Goal: Transaction & Acquisition: Purchase product/service

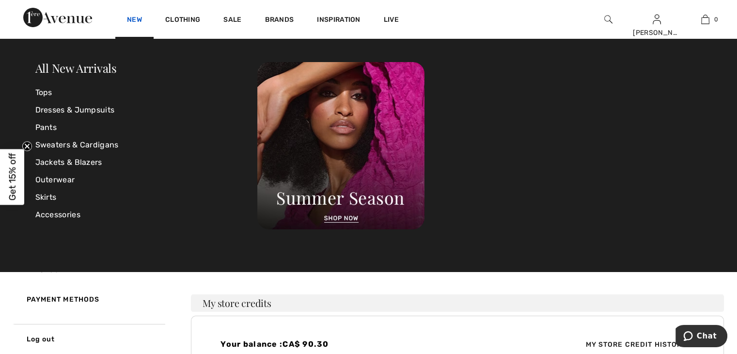
click at [132, 16] on link "New" at bounding box center [134, 21] width 15 height 10
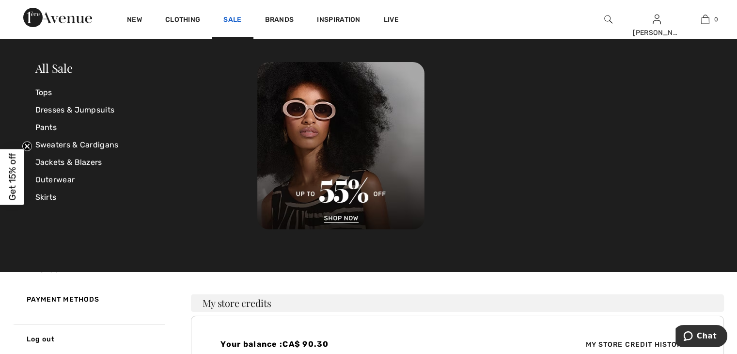
click at [230, 20] on link "Sale" at bounding box center [232, 21] width 18 height 10
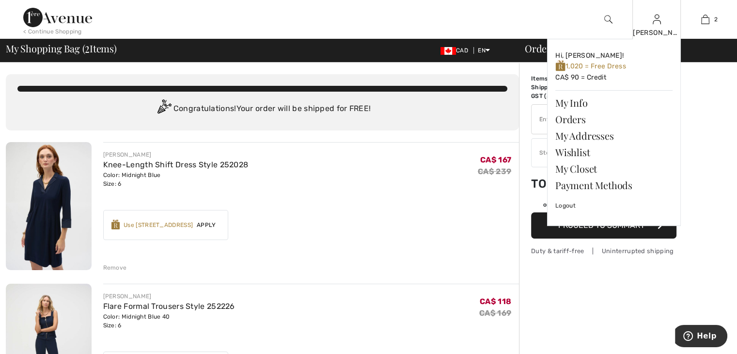
click at [657, 17] on img at bounding box center [657, 20] width 8 height 12
click at [570, 116] on link "Orders" at bounding box center [614, 119] width 117 height 16
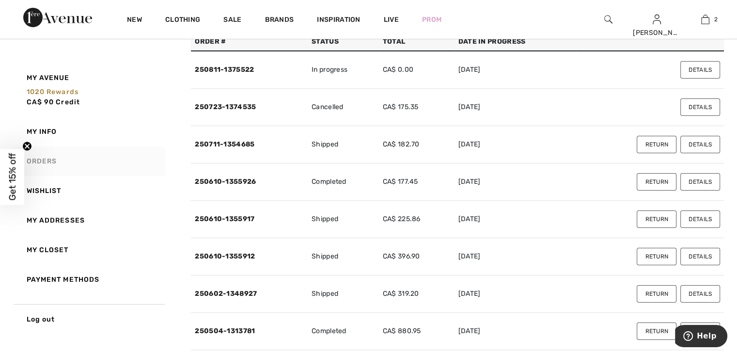
scroll to position [97, 0]
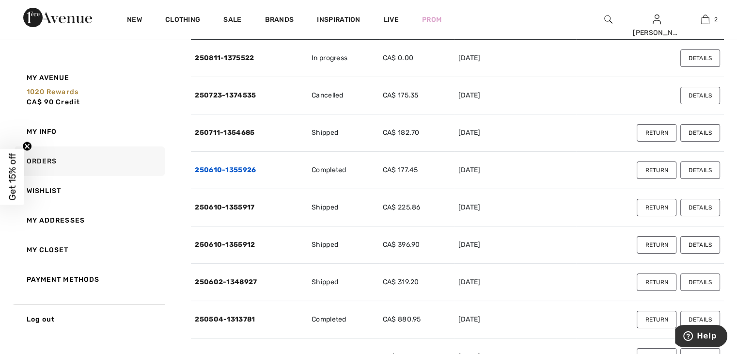
click at [240, 169] on link "250610-1355926" at bounding box center [225, 170] width 61 height 8
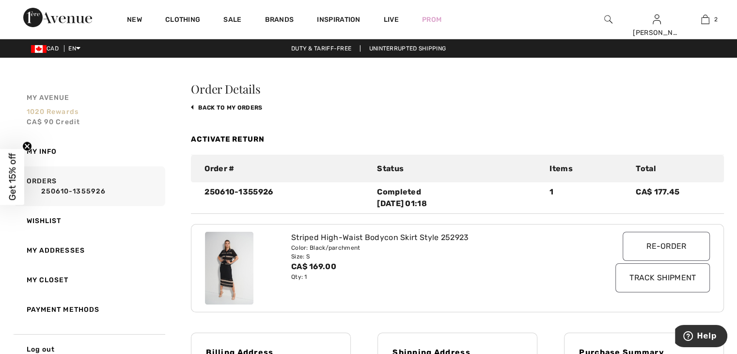
scroll to position [0, 0]
click at [213, 107] on link "back to My Orders" at bounding box center [226, 107] width 71 height 7
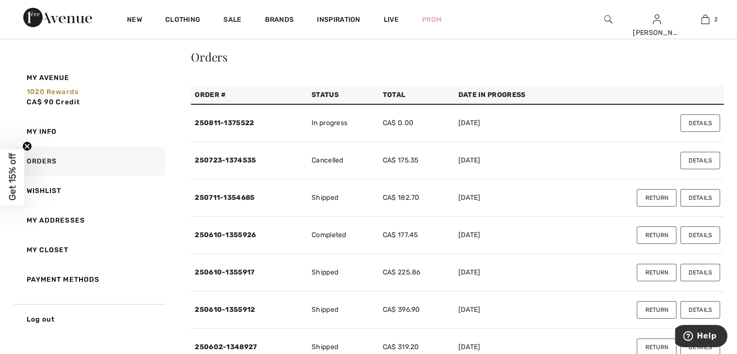
scroll to position [48, 0]
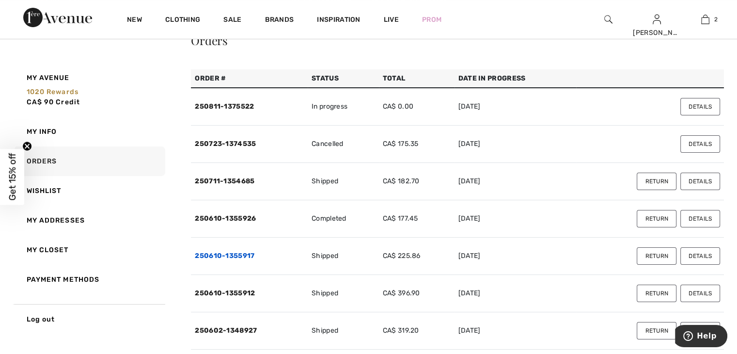
click at [233, 255] on link "250610-1355917" at bounding box center [225, 256] width 60 height 8
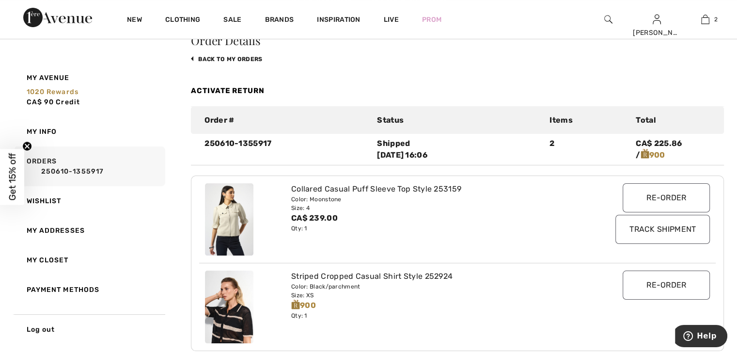
click at [226, 63] on link "back to My Orders" at bounding box center [226, 59] width 71 height 7
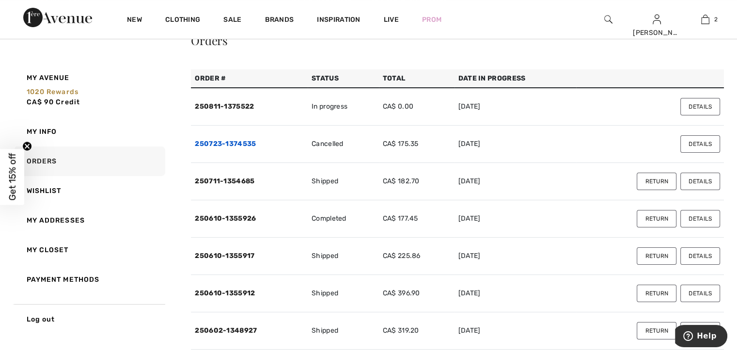
click at [234, 145] on link "250723-1374535" at bounding box center [225, 144] width 61 height 8
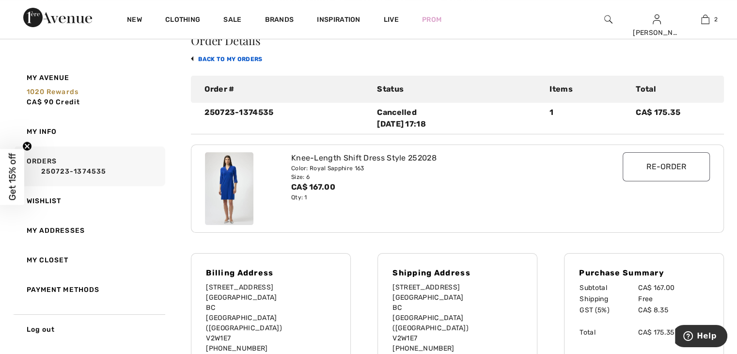
click at [194, 61] on link "back to My Orders" at bounding box center [226, 59] width 71 height 7
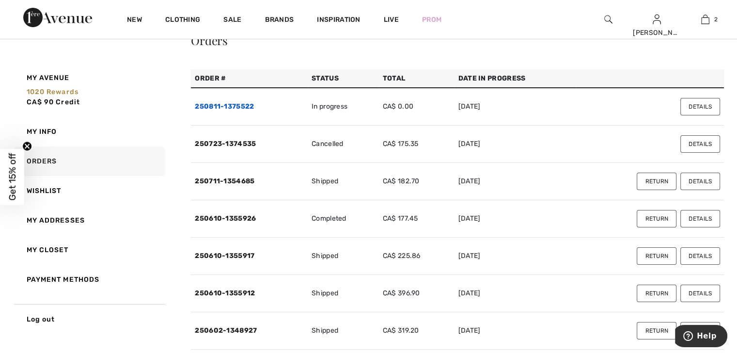
click at [242, 105] on link "250811-1375522" at bounding box center [224, 106] width 59 height 8
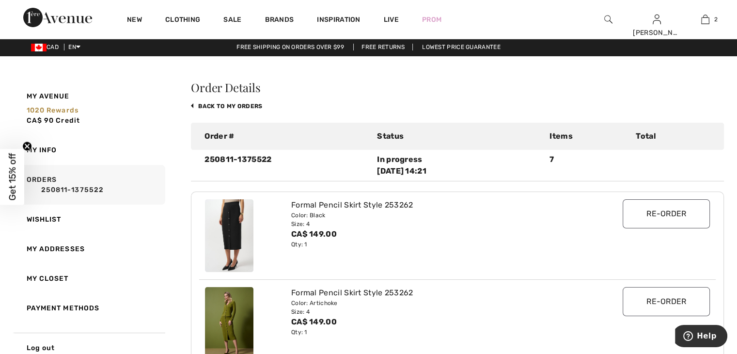
scroll to position [0, 0]
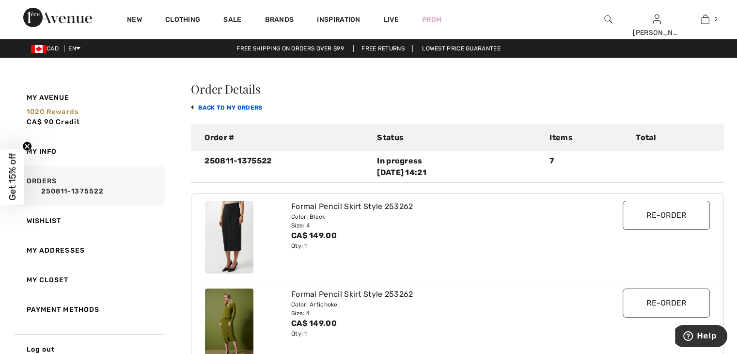
click at [231, 109] on link "back to My Orders" at bounding box center [226, 107] width 71 height 7
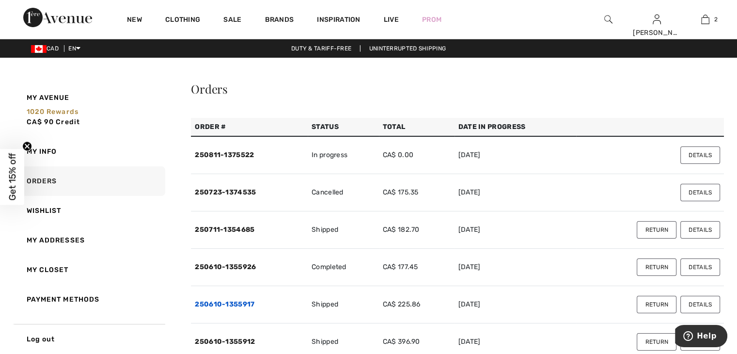
click at [244, 303] on link "250610-1355917" at bounding box center [225, 304] width 60 height 8
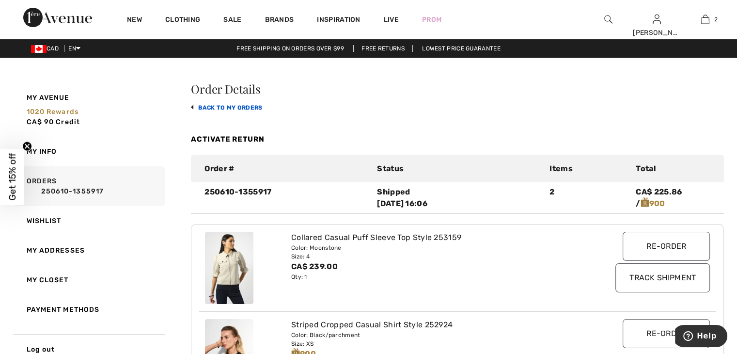
click at [204, 109] on link "back to My Orders" at bounding box center [226, 107] width 71 height 7
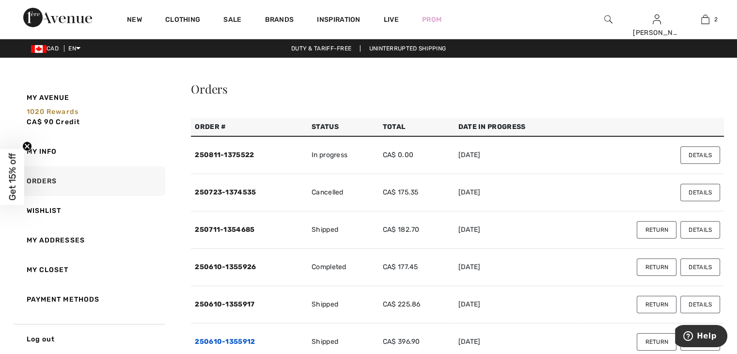
click at [246, 338] on link "250610-1355912" at bounding box center [225, 341] width 60 height 8
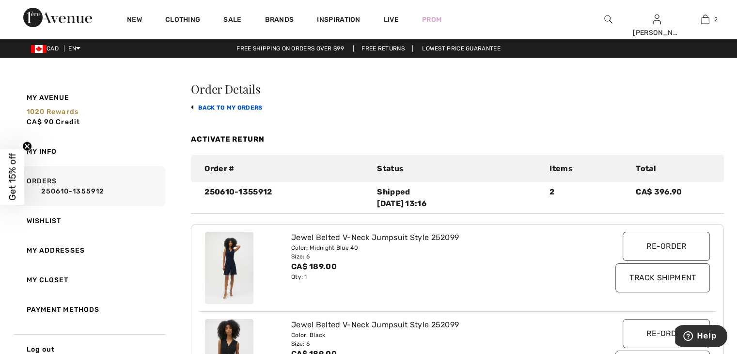
click at [210, 106] on link "back to My Orders" at bounding box center [226, 107] width 71 height 7
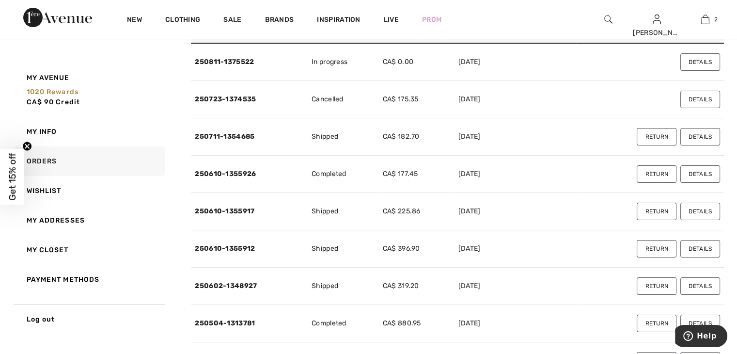
scroll to position [97, 0]
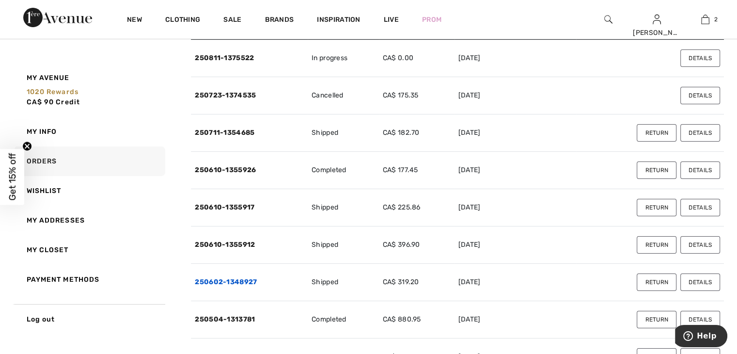
click at [249, 280] on link "250602-1348927" at bounding box center [226, 282] width 62 height 8
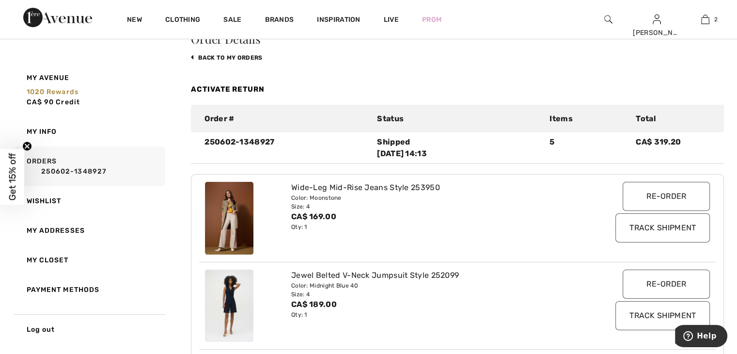
scroll to position [0, 0]
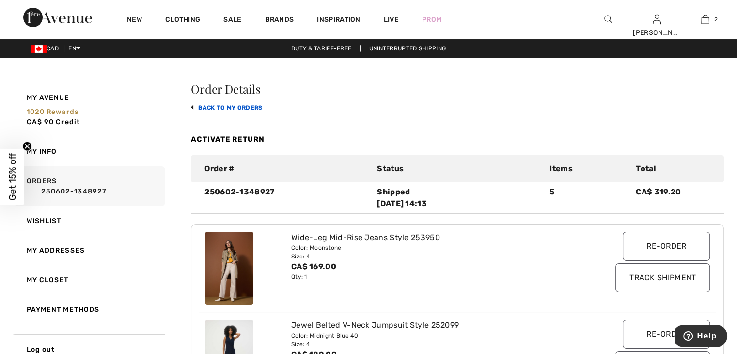
click at [214, 105] on link "back to My Orders" at bounding box center [226, 107] width 71 height 7
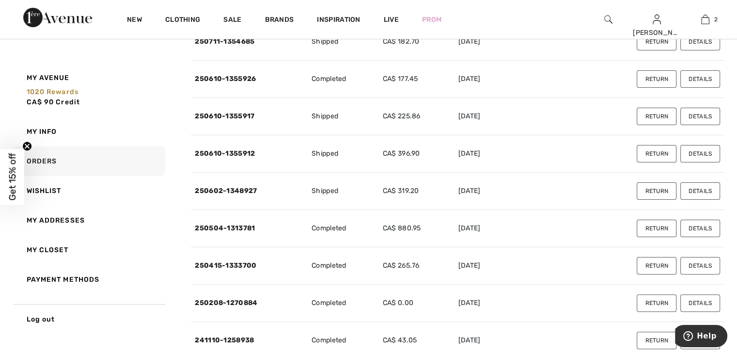
scroll to position [194, 0]
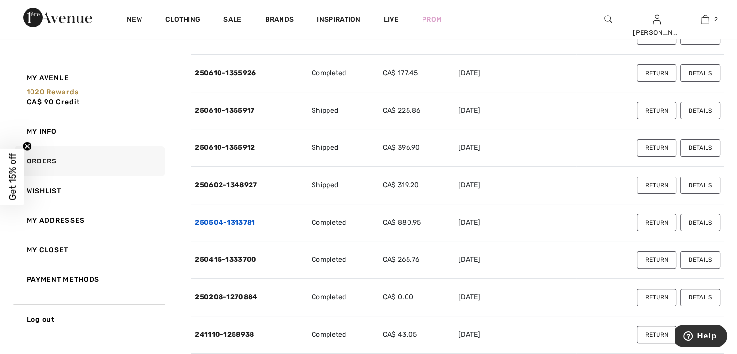
click at [235, 221] on link "250504-1313781" at bounding box center [225, 222] width 60 height 8
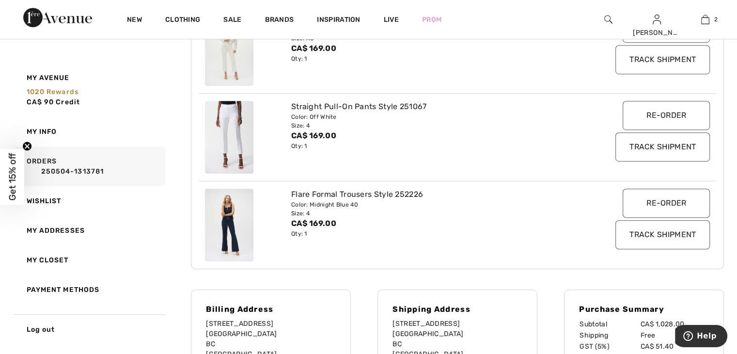
scroll to position [485, 0]
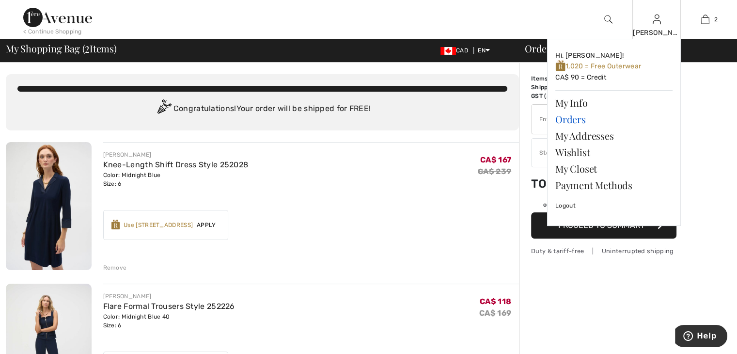
click at [576, 117] on link "Orders" at bounding box center [614, 119] width 117 height 16
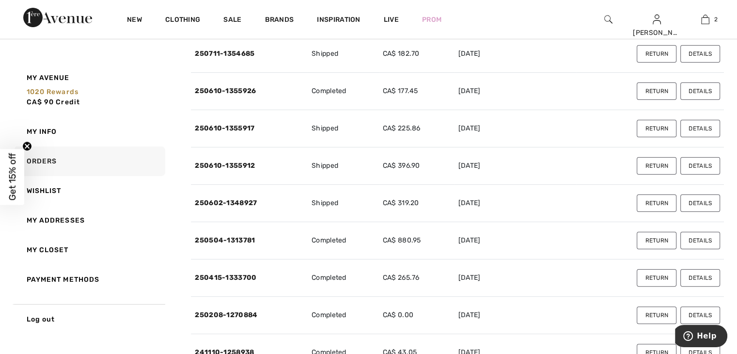
scroll to position [194, 0]
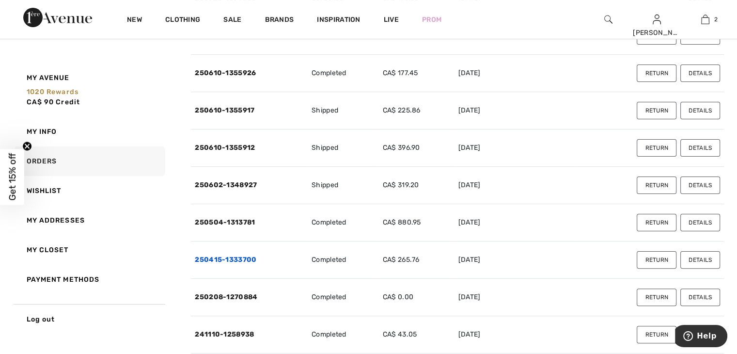
click at [244, 260] on link "250415-1333700" at bounding box center [226, 259] width 62 height 8
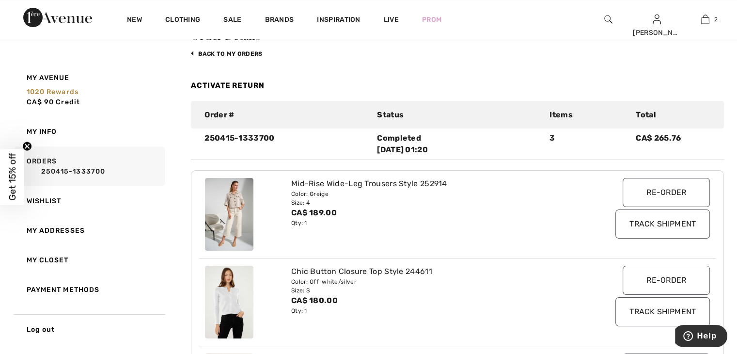
scroll to position [48, 0]
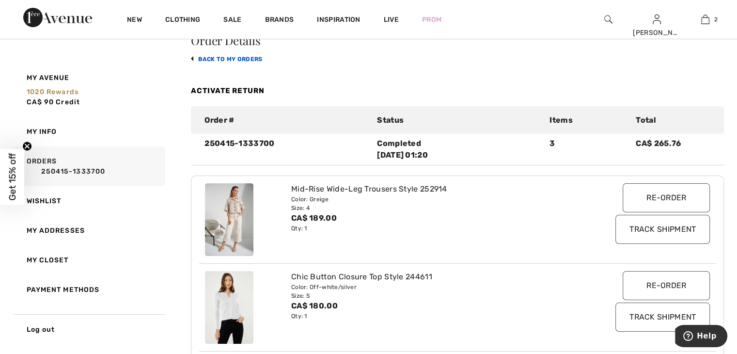
click at [225, 57] on link "back to My Orders" at bounding box center [226, 59] width 71 height 7
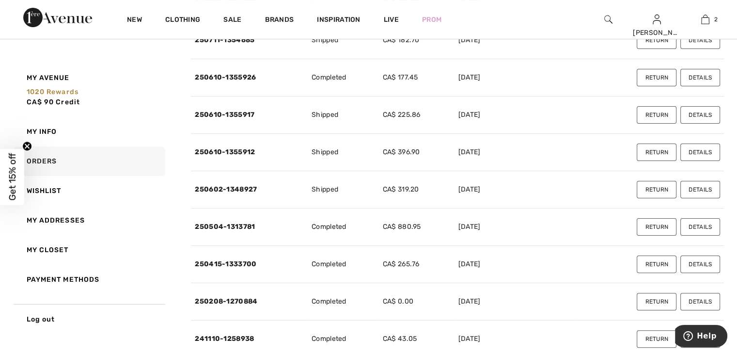
scroll to position [194, 0]
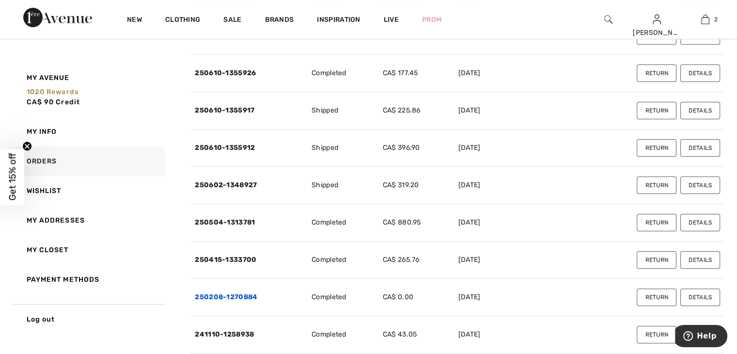
click at [233, 298] on link "250208-1270884" at bounding box center [226, 297] width 63 height 8
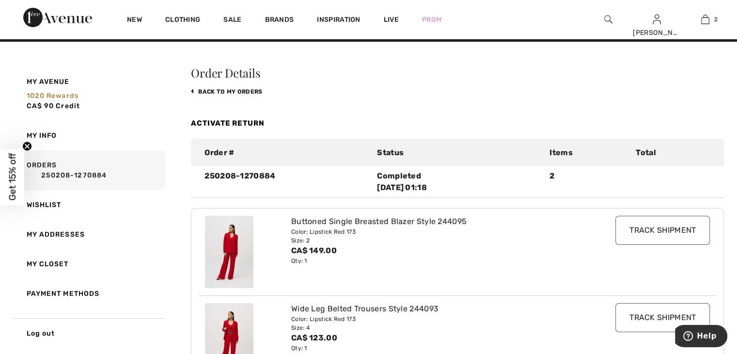
scroll to position [0, 0]
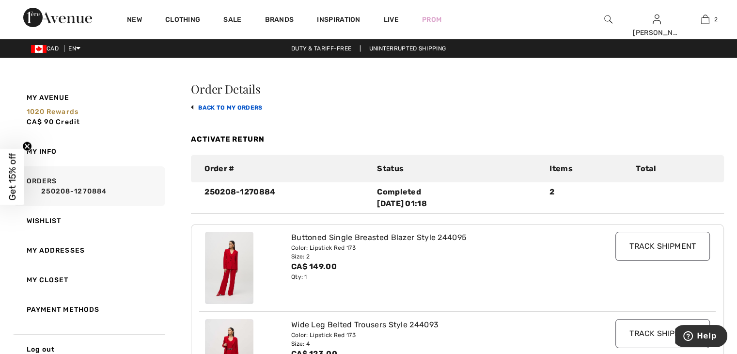
click at [226, 106] on link "back to My Orders" at bounding box center [226, 107] width 71 height 7
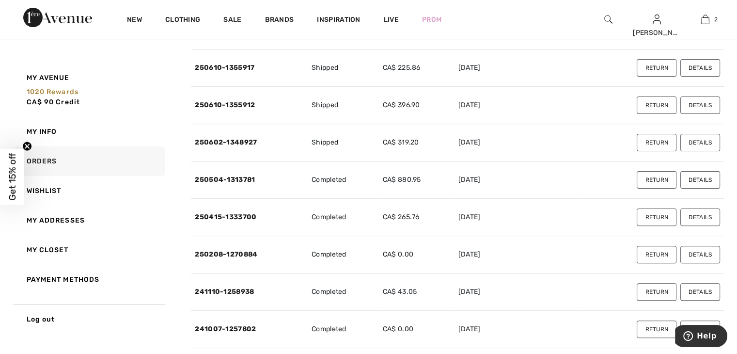
scroll to position [242, 0]
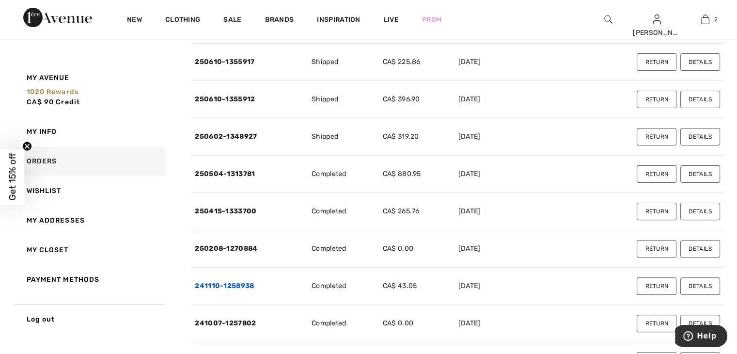
click at [245, 284] on link "241110-1258938" at bounding box center [224, 286] width 59 height 8
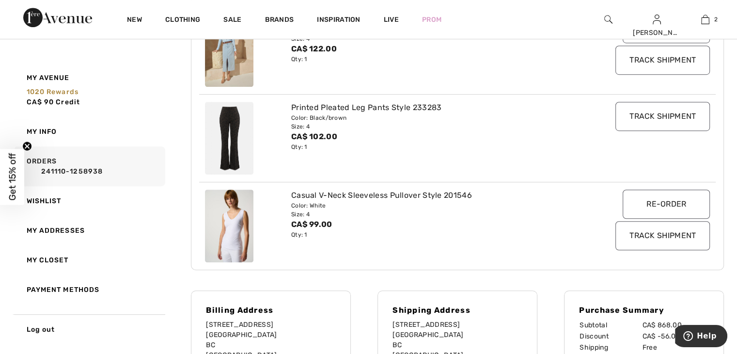
scroll to position [485, 0]
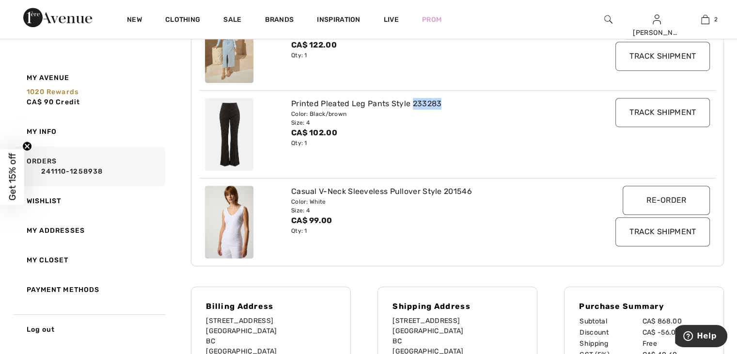
drag, startPoint x: 412, startPoint y: 102, endPoint x: 440, endPoint y: 103, distance: 28.6
click at [440, 103] on div "Printed Pleated Leg Pants Style 233283" at bounding box center [436, 104] width 290 height 12
copy div "233283"
click at [230, 223] on img at bounding box center [229, 222] width 48 height 73
click at [234, 219] on img at bounding box center [229, 222] width 48 height 73
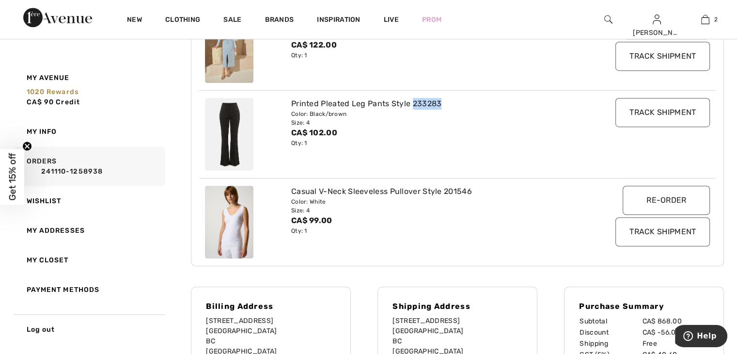
click at [673, 197] on input "Re-order" at bounding box center [666, 200] width 87 height 29
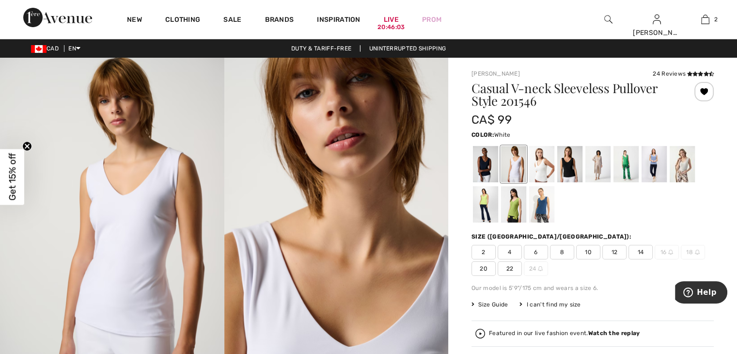
click at [512, 256] on span "4" at bounding box center [510, 252] width 24 height 15
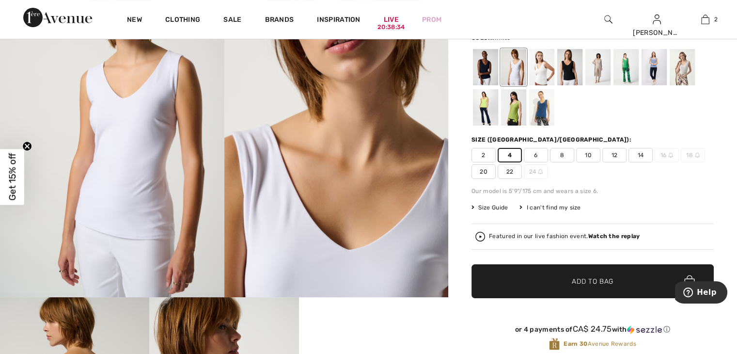
click at [583, 280] on span "Add to Bag" at bounding box center [593, 281] width 42 height 10
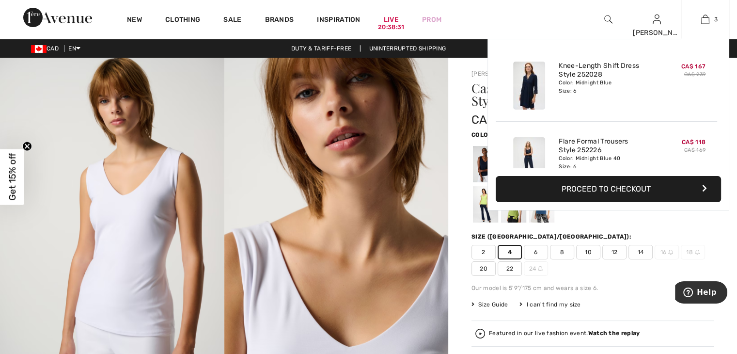
scroll to position [0, 0]
click at [710, 20] on link "3" at bounding box center [706, 20] width 48 height 12
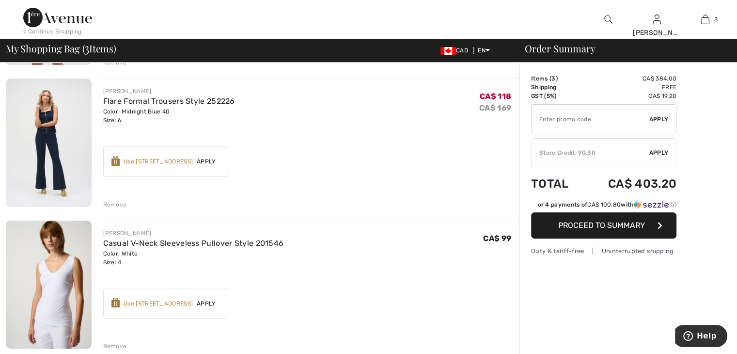
scroll to position [145, 0]
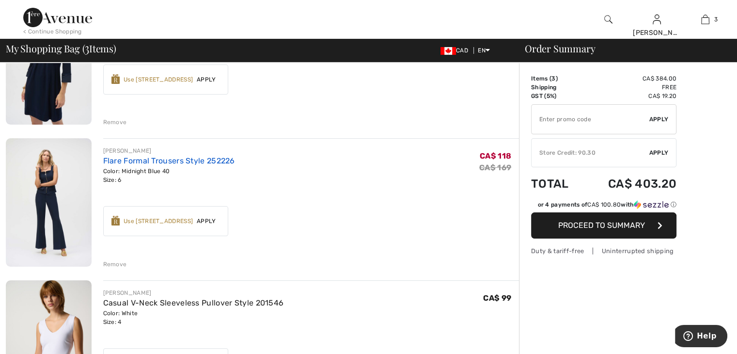
click at [131, 161] on link "Flare Formal Trousers Style 252226" at bounding box center [169, 160] width 132 height 9
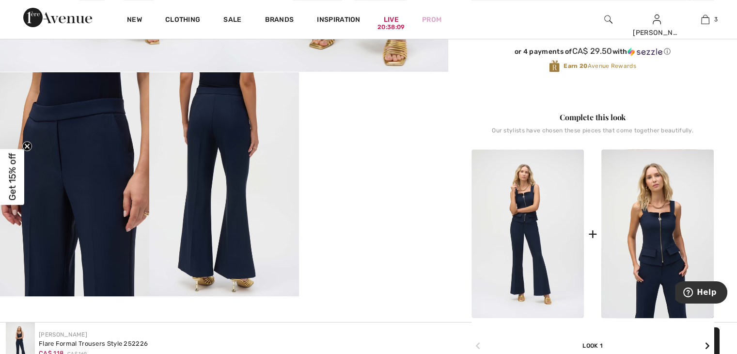
scroll to position [339, 0]
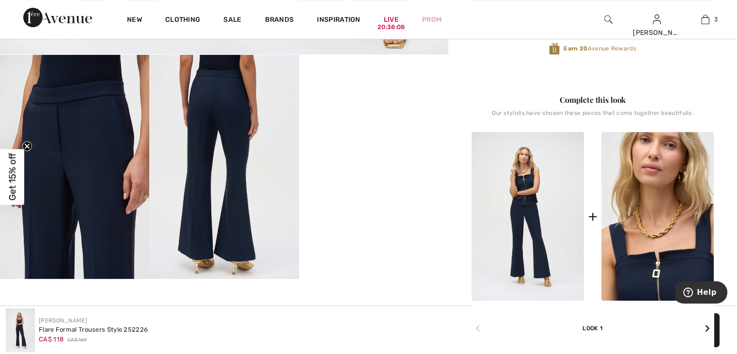
click at [651, 208] on img at bounding box center [658, 216] width 112 height 169
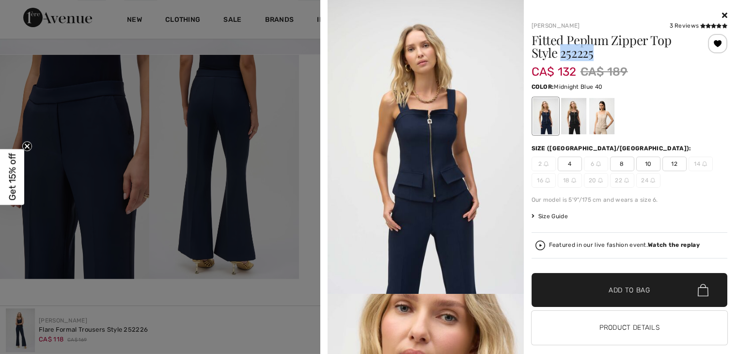
drag, startPoint x: 558, startPoint y: 51, endPoint x: 587, endPoint y: 52, distance: 28.6
click at [596, 54] on h1 "Fitted Peplum Zipper Top Style 252225" at bounding box center [613, 46] width 163 height 25
copy h1 "252225"
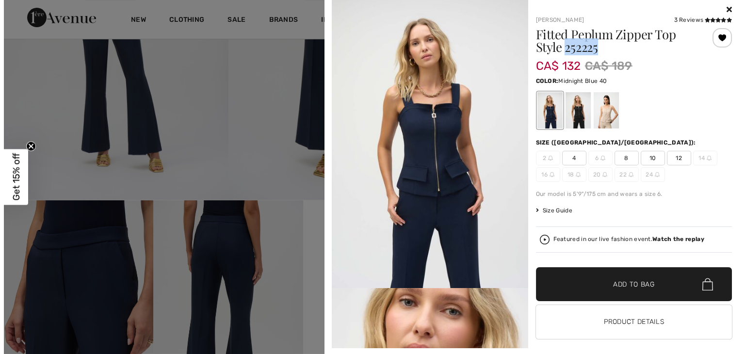
scroll to position [0, 0]
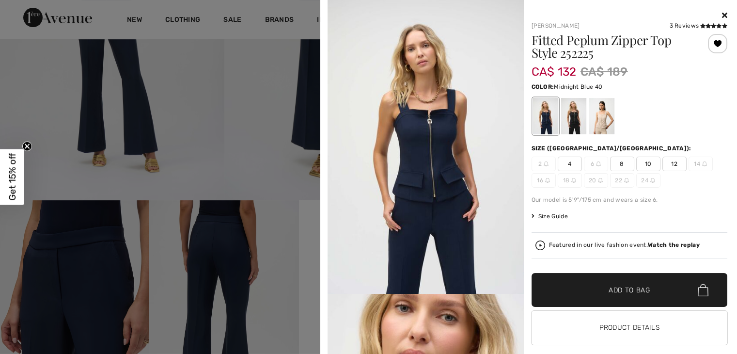
click at [292, 59] on div at bounding box center [368, 177] width 737 height 354
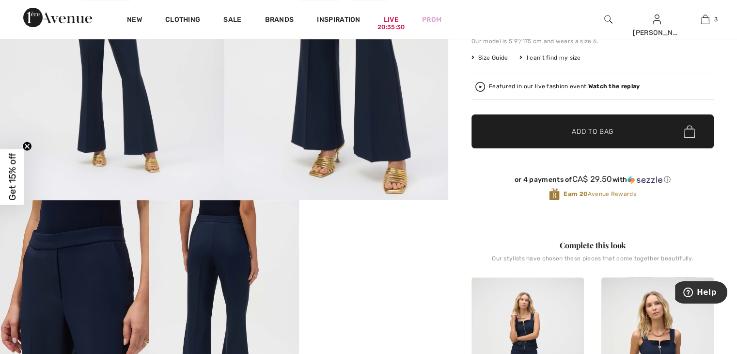
click at [607, 23] on img at bounding box center [608, 20] width 8 height 12
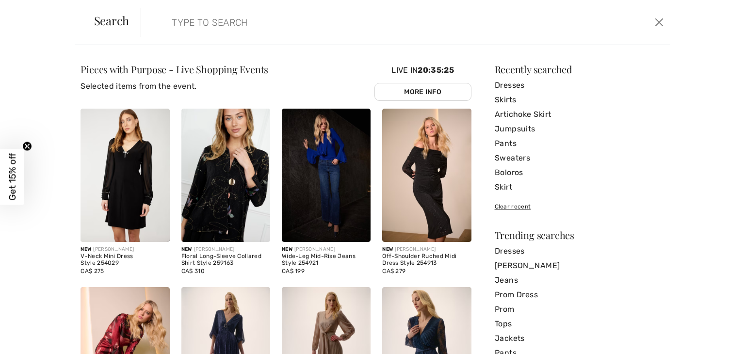
paste input "252225"
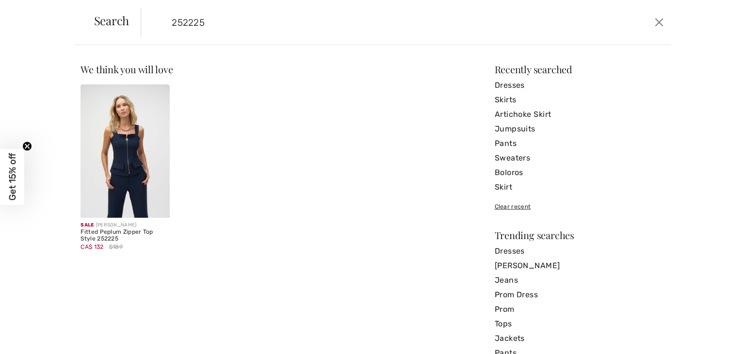
type input "252225"
click at [126, 172] on img at bounding box center [124, 150] width 89 height 133
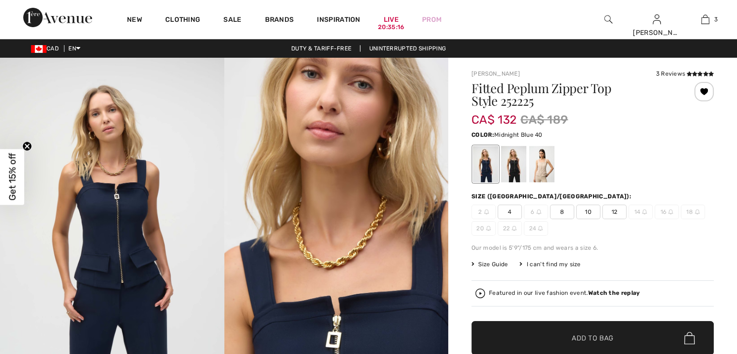
click at [562, 214] on span "8" at bounding box center [562, 212] width 24 height 15
click at [587, 338] on span "Add to Bag" at bounding box center [593, 338] width 42 height 10
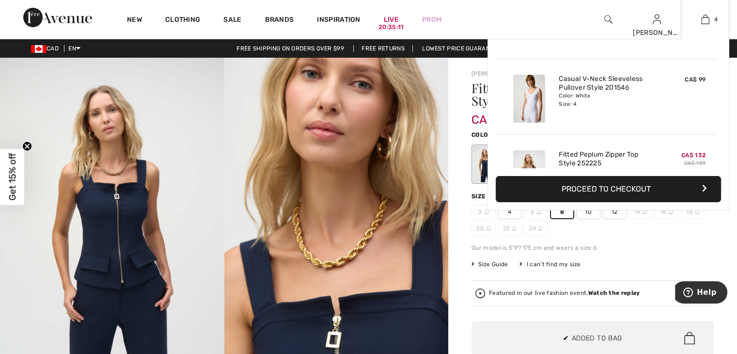
scroll to position [35, 0]
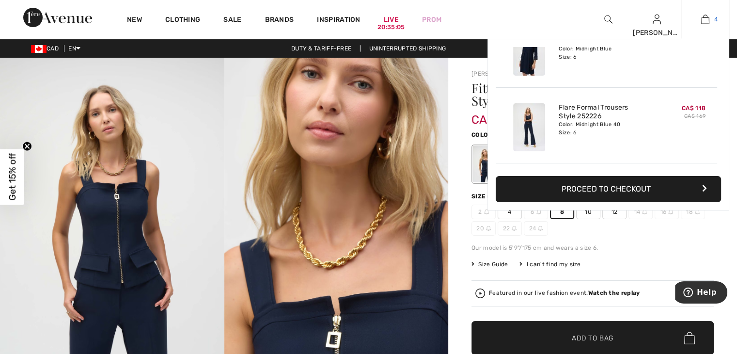
click at [705, 20] on img at bounding box center [705, 20] width 8 height 12
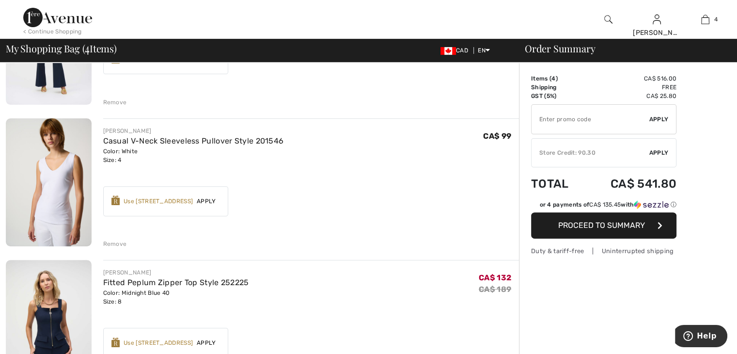
scroll to position [291, 0]
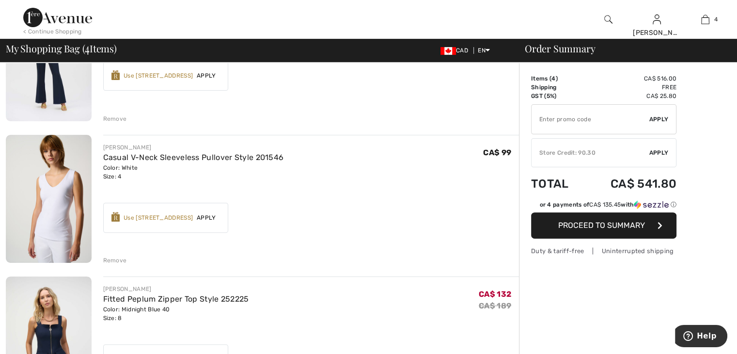
click at [114, 260] on div "Remove" at bounding box center [115, 260] width 24 height 9
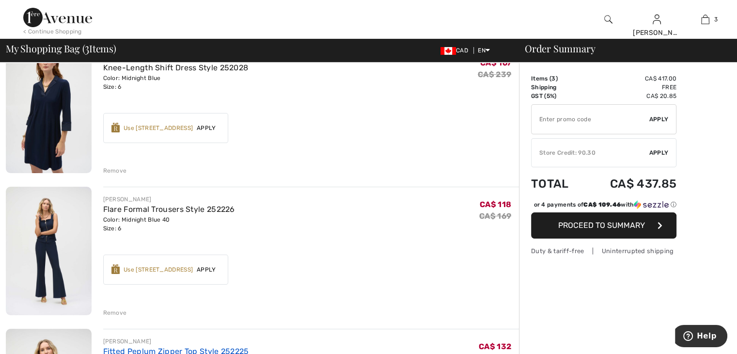
scroll to position [48, 0]
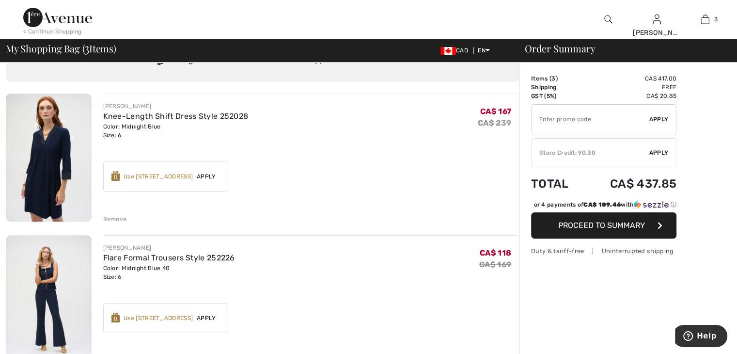
click at [661, 152] on span "Apply" at bounding box center [659, 152] width 19 height 9
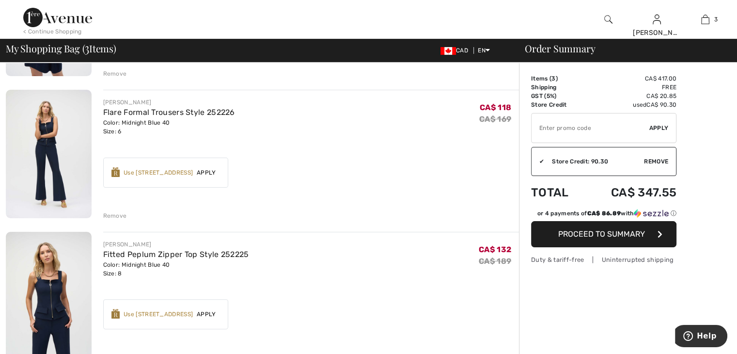
scroll to position [242, 0]
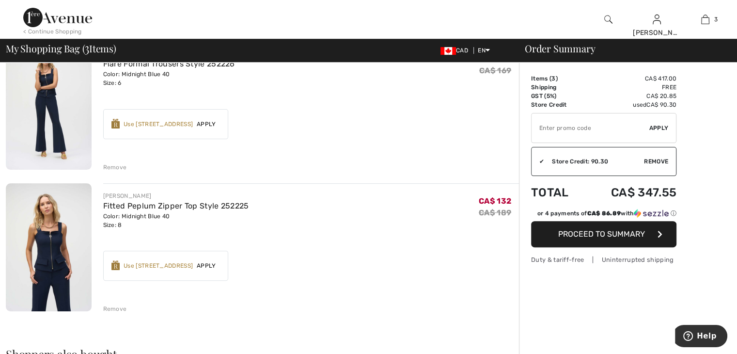
click at [593, 234] on span "Proceed to Summary" at bounding box center [601, 233] width 87 height 9
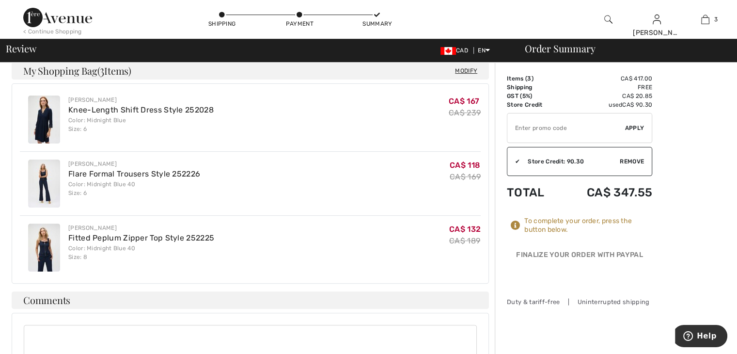
scroll to position [242, 0]
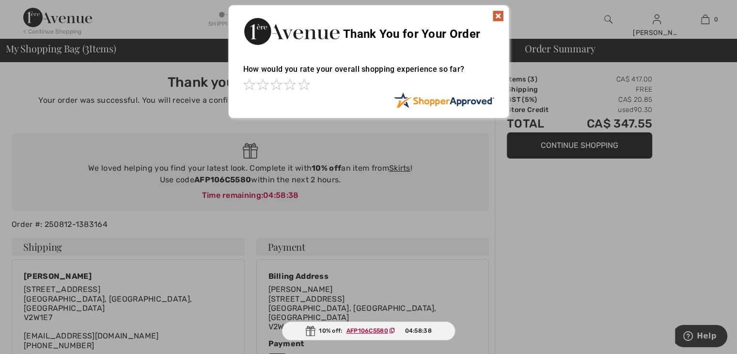
drag, startPoint x: 194, startPoint y: 178, endPoint x: 212, endPoint y: 182, distance: 18.4
click at [218, 182] on div at bounding box center [368, 177] width 737 height 354
click at [192, 177] on div at bounding box center [368, 177] width 737 height 354
drag, startPoint x: 499, startPoint y: 20, endPoint x: 487, endPoint y: 60, distance: 41.2
click at [498, 21] on img at bounding box center [499, 16] width 12 height 12
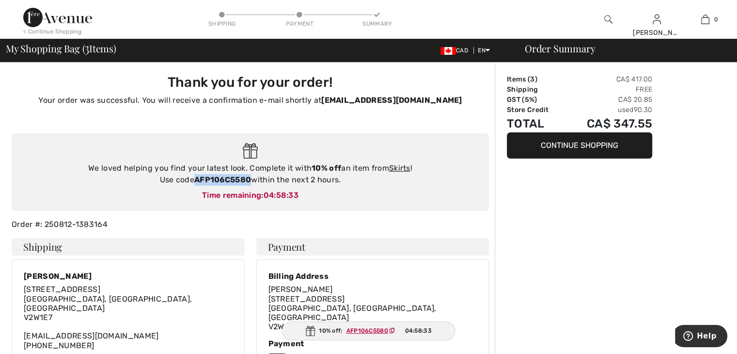
drag, startPoint x: 195, startPoint y: 180, endPoint x: 250, endPoint y: 182, distance: 54.8
click at [250, 182] on strong "AFP106C5580" at bounding box center [222, 179] width 57 height 9
copy strong "AFP106C5580"
click at [398, 168] on link "Skirts" at bounding box center [399, 167] width 21 height 9
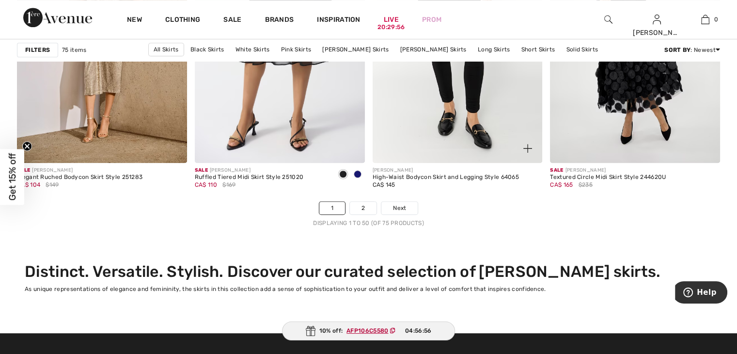
scroll to position [4557, 0]
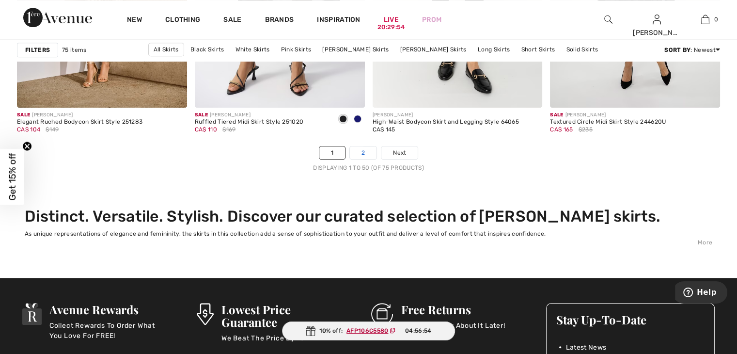
click at [365, 152] on link "2" at bounding box center [363, 152] width 27 height 13
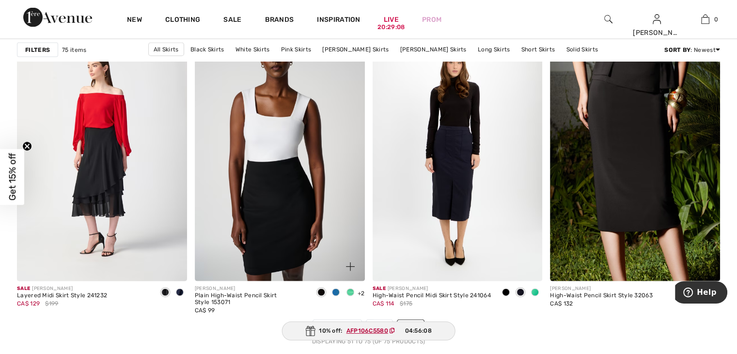
scroll to position [2048, 0]
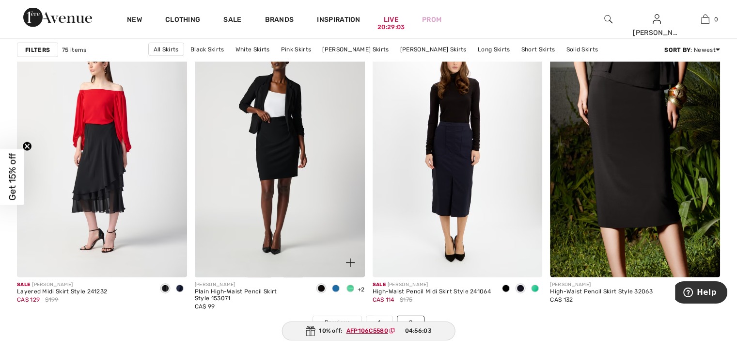
click at [349, 287] on span at bounding box center [351, 289] width 8 height 8
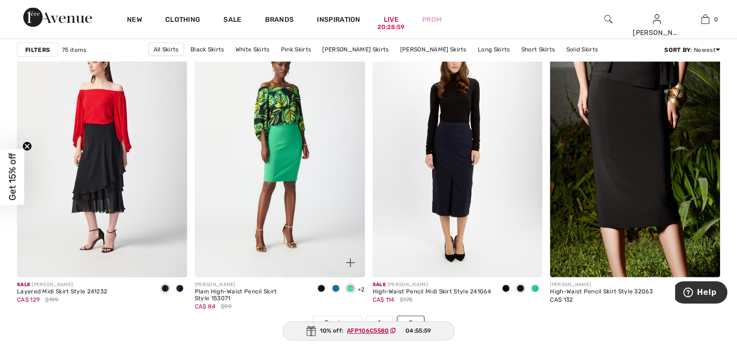
click at [349, 287] on span at bounding box center [351, 289] width 8 height 8
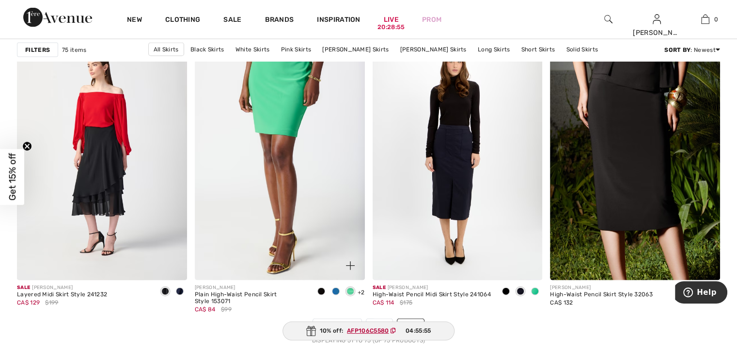
scroll to position [1902, 0]
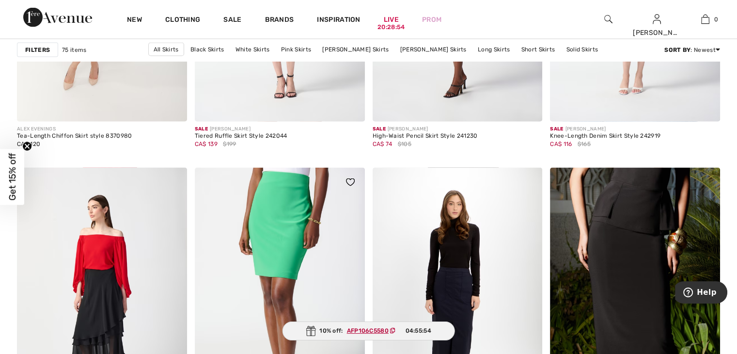
click at [277, 210] on img at bounding box center [280, 295] width 170 height 255
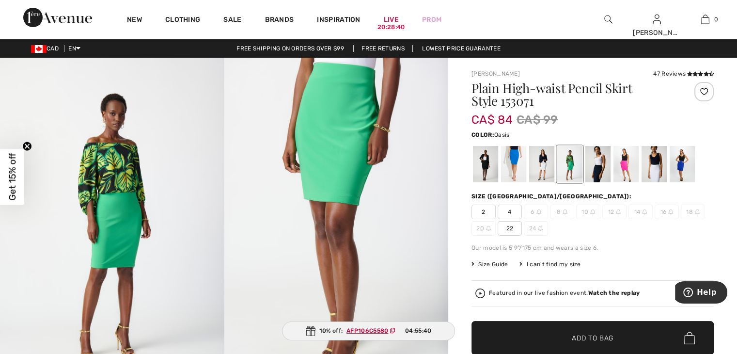
click at [514, 155] on div at bounding box center [513, 164] width 25 height 36
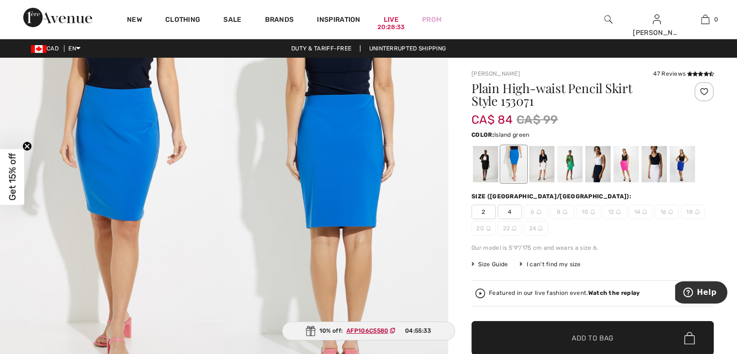
click at [568, 166] on div at bounding box center [569, 164] width 25 height 36
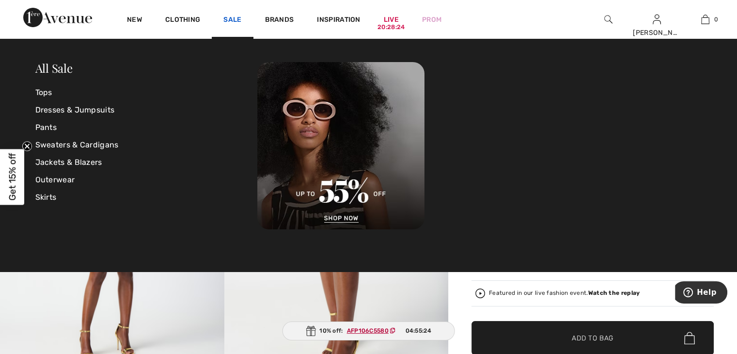
click at [238, 19] on link "Sale" at bounding box center [232, 21] width 18 height 10
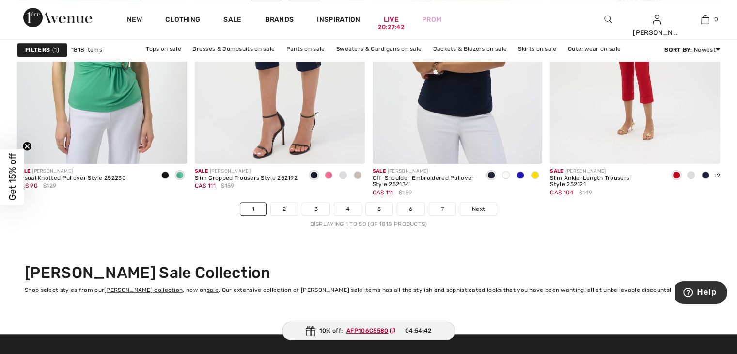
scroll to position [4557, 0]
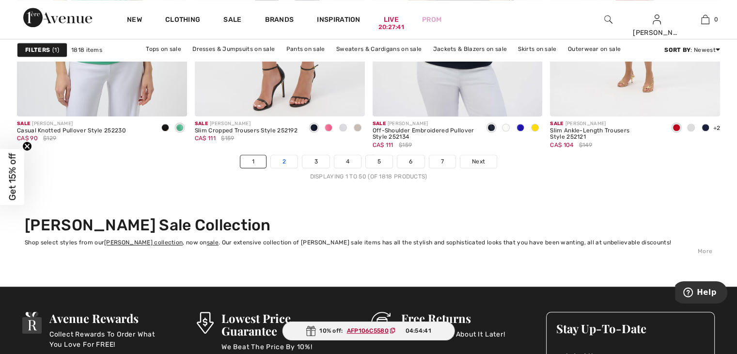
click at [288, 160] on link "2" at bounding box center [284, 161] width 27 height 13
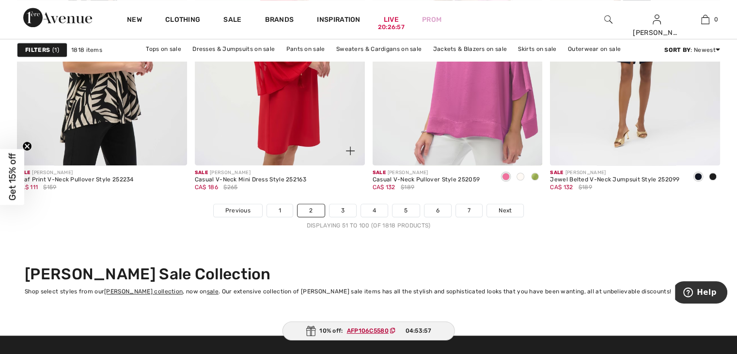
scroll to position [4508, 0]
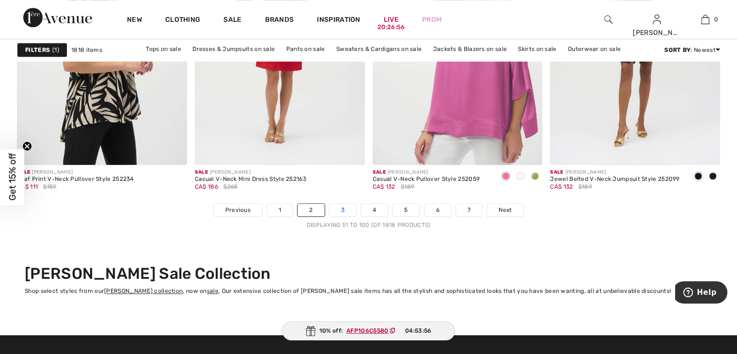
click at [335, 208] on link "3" at bounding box center [343, 210] width 27 height 13
click at [343, 210] on link "3" at bounding box center [343, 210] width 27 height 13
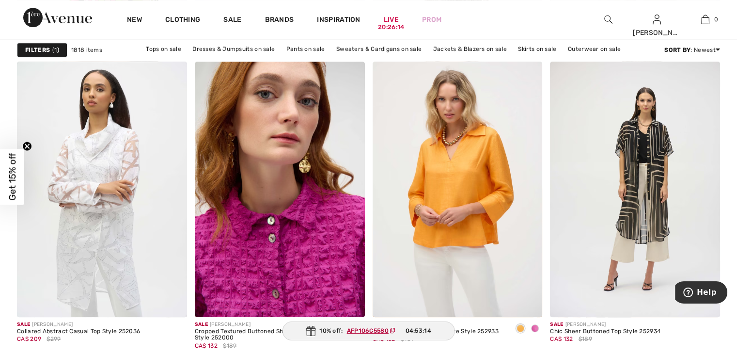
scroll to position [4411, 0]
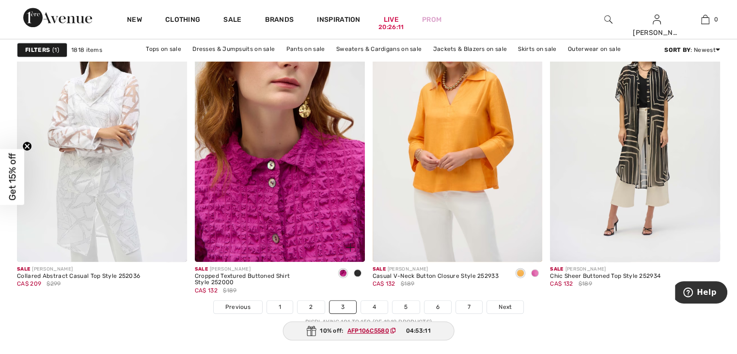
click at [300, 214] on img at bounding box center [280, 133] width 170 height 255
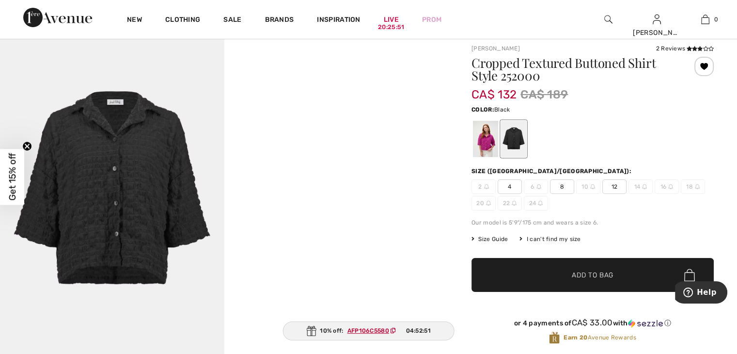
scroll to position [48, 0]
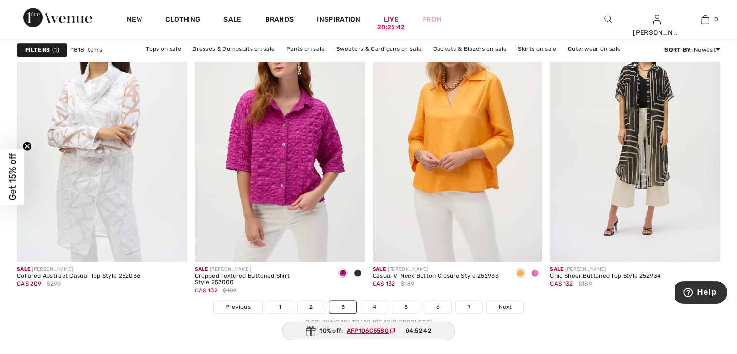
click at [370, 309] on link "4" at bounding box center [374, 307] width 27 height 13
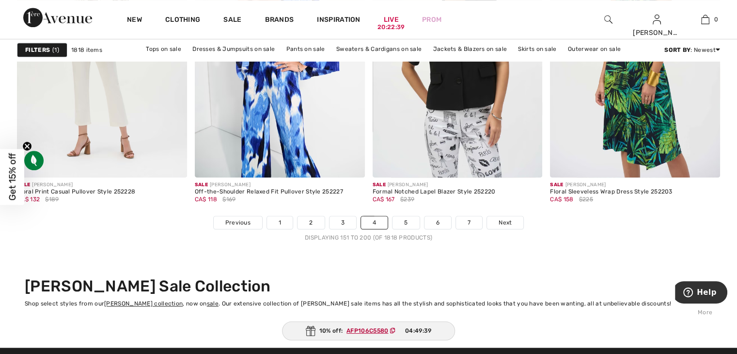
scroll to position [4557, 0]
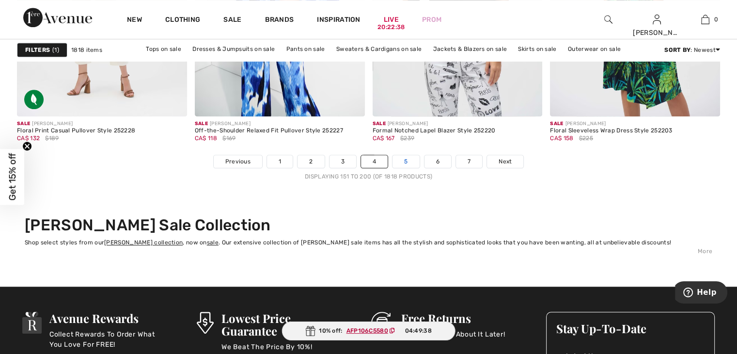
click at [403, 160] on link "5" at bounding box center [406, 161] width 27 height 13
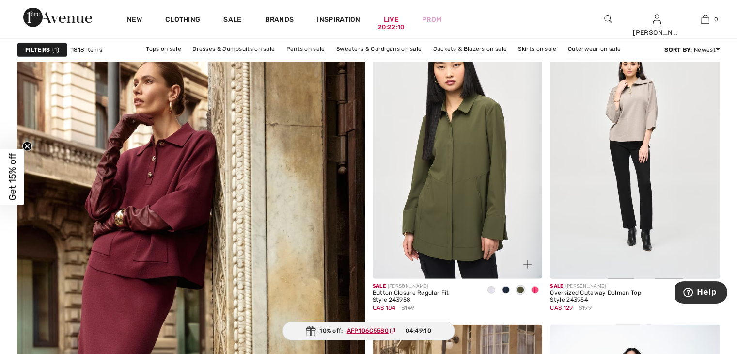
scroll to position [2472, 0]
click at [462, 239] on img at bounding box center [458, 150] width 170 height 255
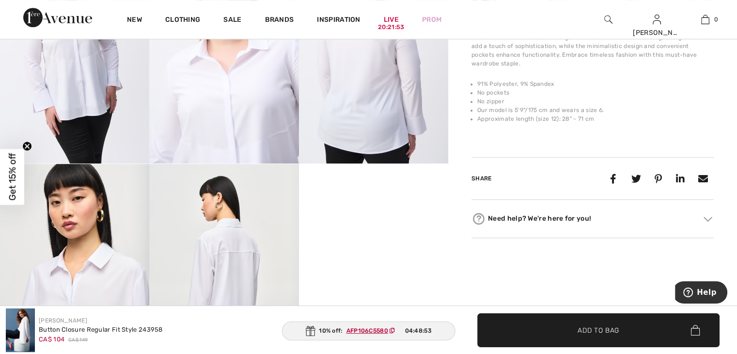
scroll to position [776, 0]
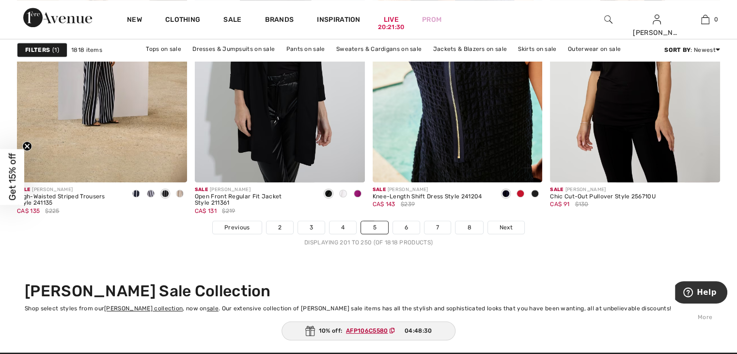
scroll to position [4557, 0]
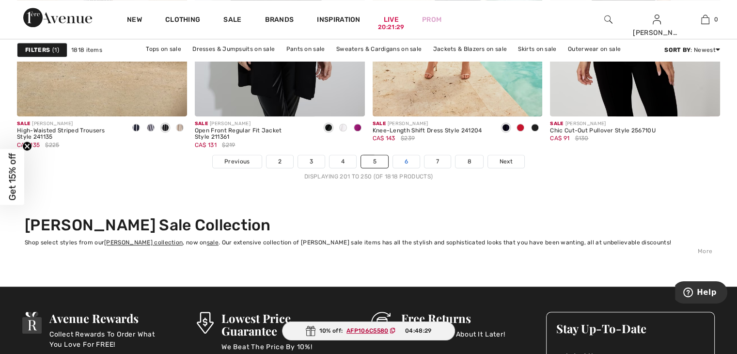
click at [403, 156] on link "6" at bounding box center [406, 161] width 27 height 13
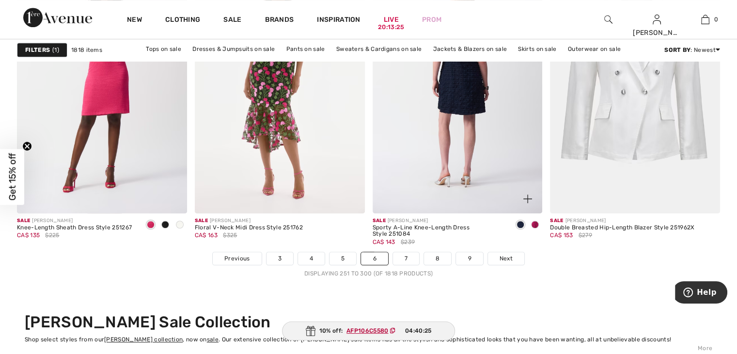
scroll to position [4363, 0]
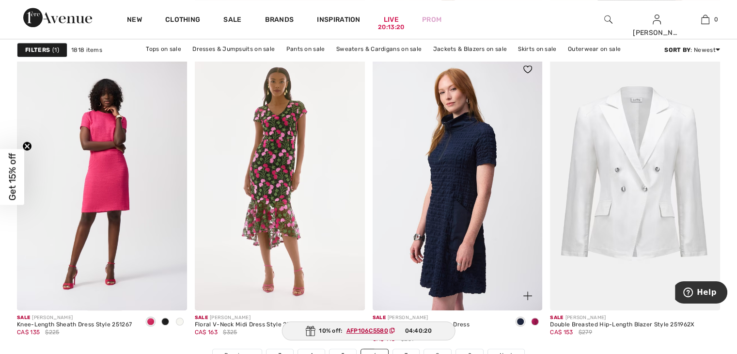
click at [536, 318] on span at bounding box center [535, 322] width 8 height 8
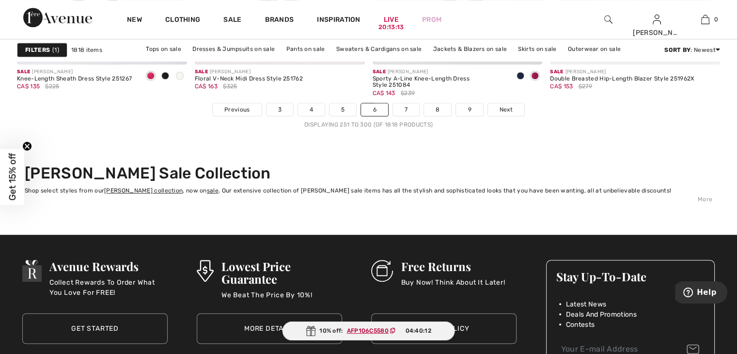
scroll to position [4508, 0]
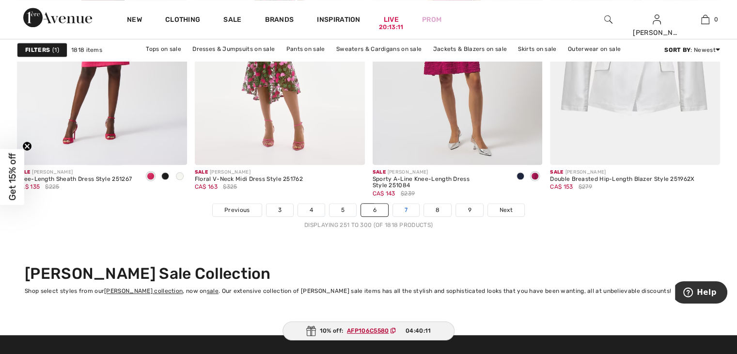
click at [407, 210] on link "7" at bounding box center [406, 210] width 26 height 13
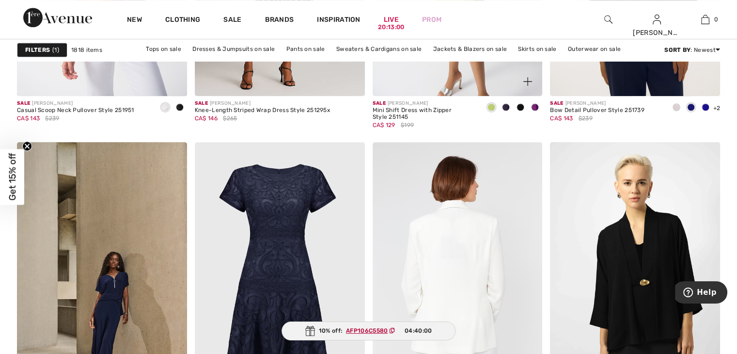
scroll to position [970, 0]
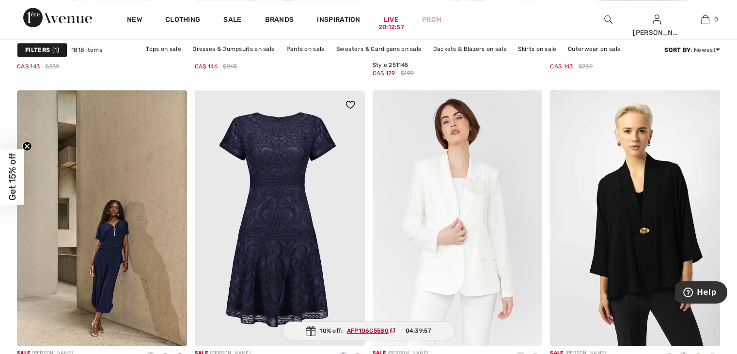
click at [293, 252] on img at bounding box center [280, 217] width 170 height 255
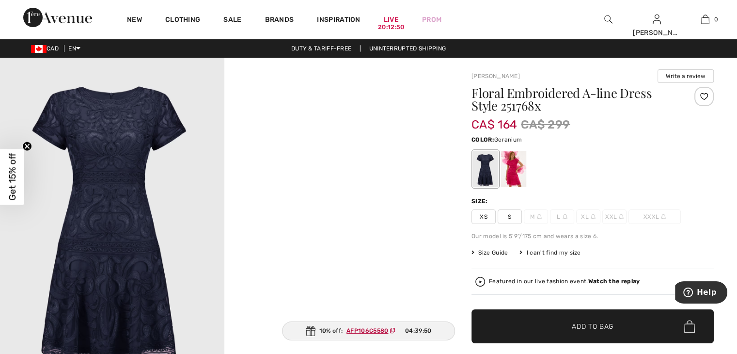
click at [516, 177] on div at bounding box center [513, 169] width 25 height 36
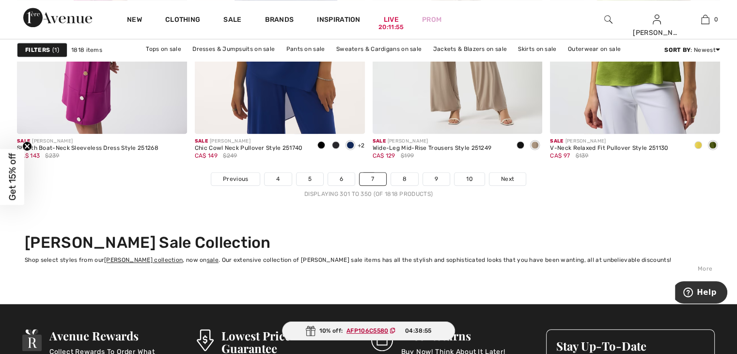
scroll to position [4557, 0]
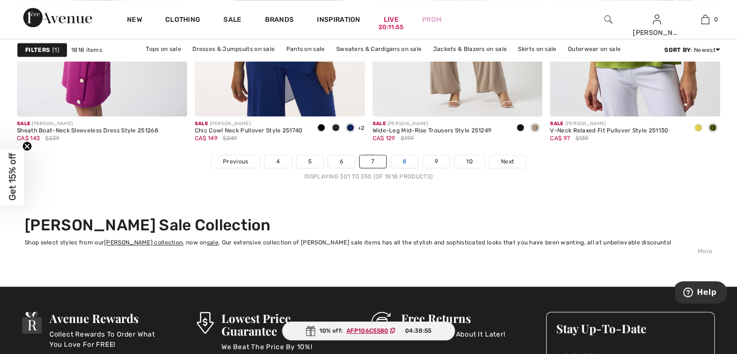
click at [402, 160] on link "8" at bounding box center [404, 161] width 27 height 13
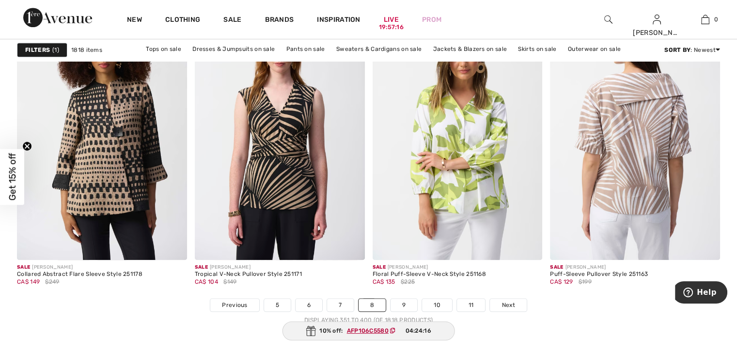
scroll to position [4460, 0]
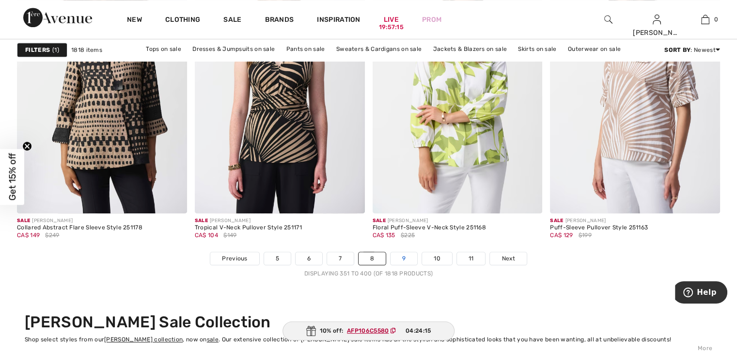
click at [398, 257] on link "9" at bounding box center [404, 258] width 27 height 13
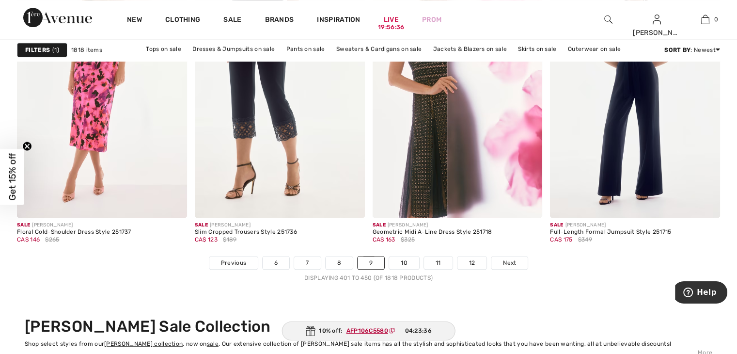
scroll to position [4557, 0]
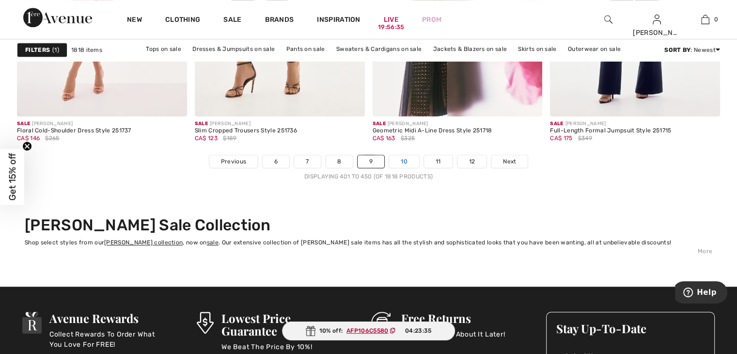
click at [398, 158] on link "10" at bounding box center [404, 161] width 30 height 13
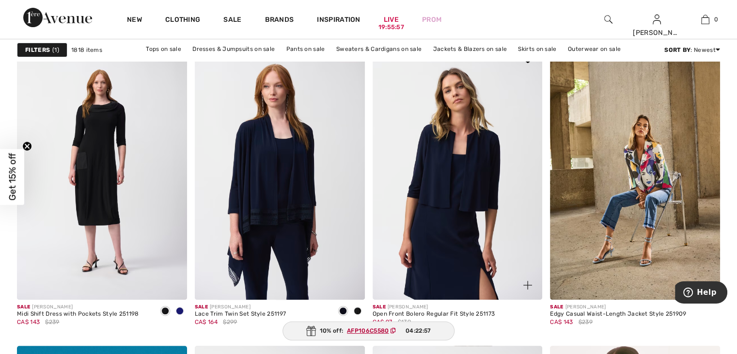
scroll to position [4072, 0]
click at [480, 175] on img at bounding box center [458, 172] width 170 height 255
click at [480, 174] on img at bounding box center [458, 172] width 170 height 255
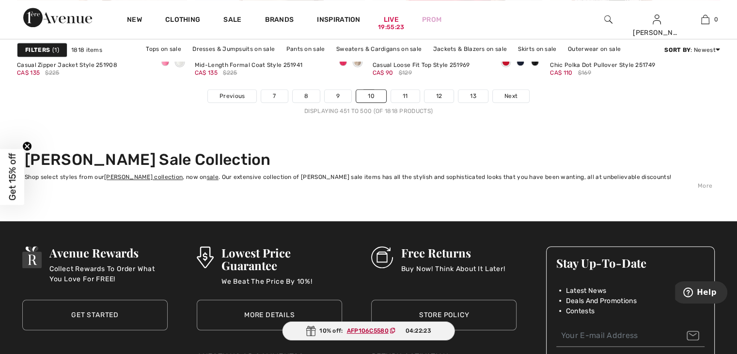
scroll to position [4605, 0]
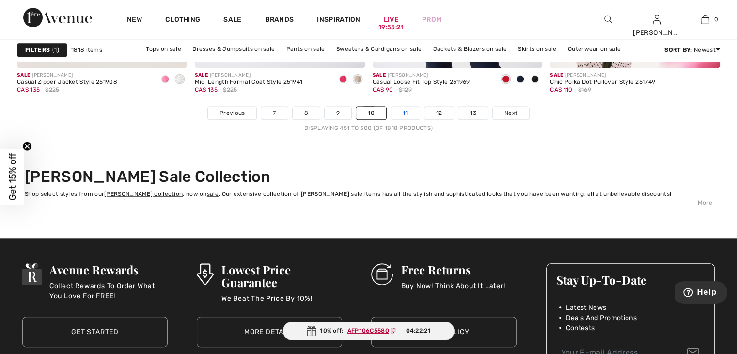
click at [407, 110] on link "11" at bounding box center [405, 113] width 29 height 13
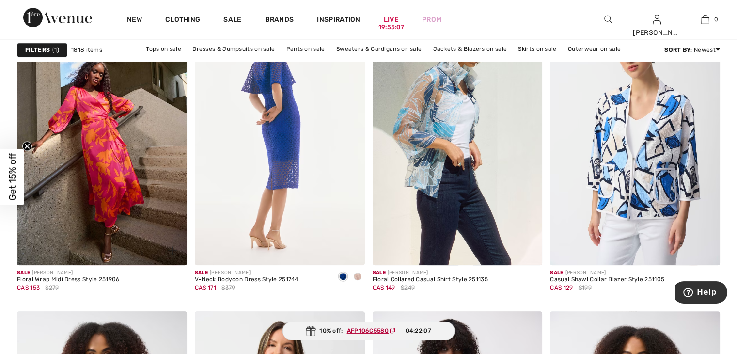
scroll to position [727, 0]
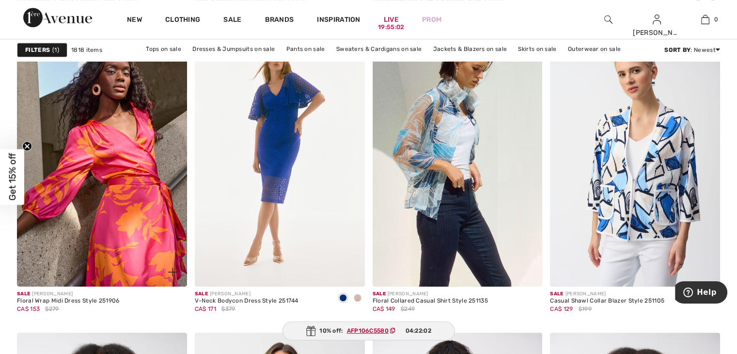
click at [114, 165] on img at bounding box center [102, 159] width 170 height 255
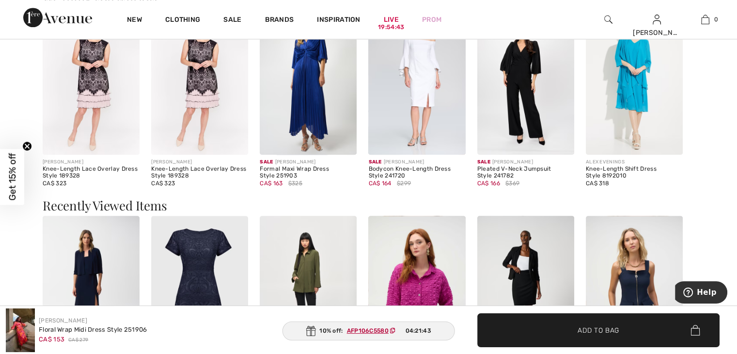
scroll to position [1163, 0]
